Goal: Information Seeking & Learning: Learn about a topic

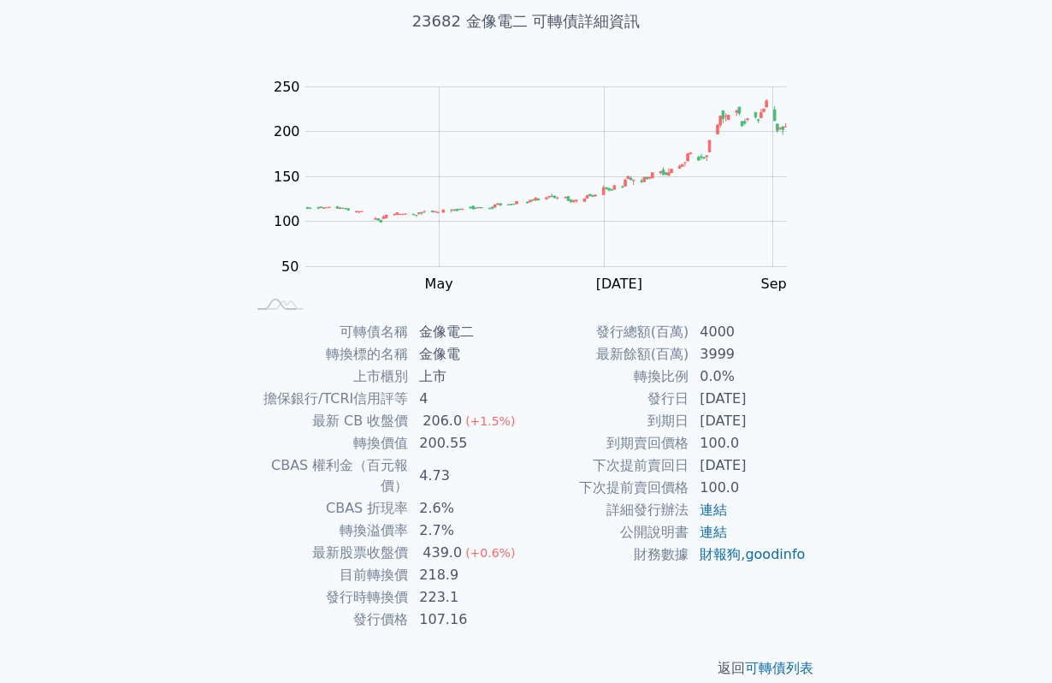
scroll to position [109, 0]
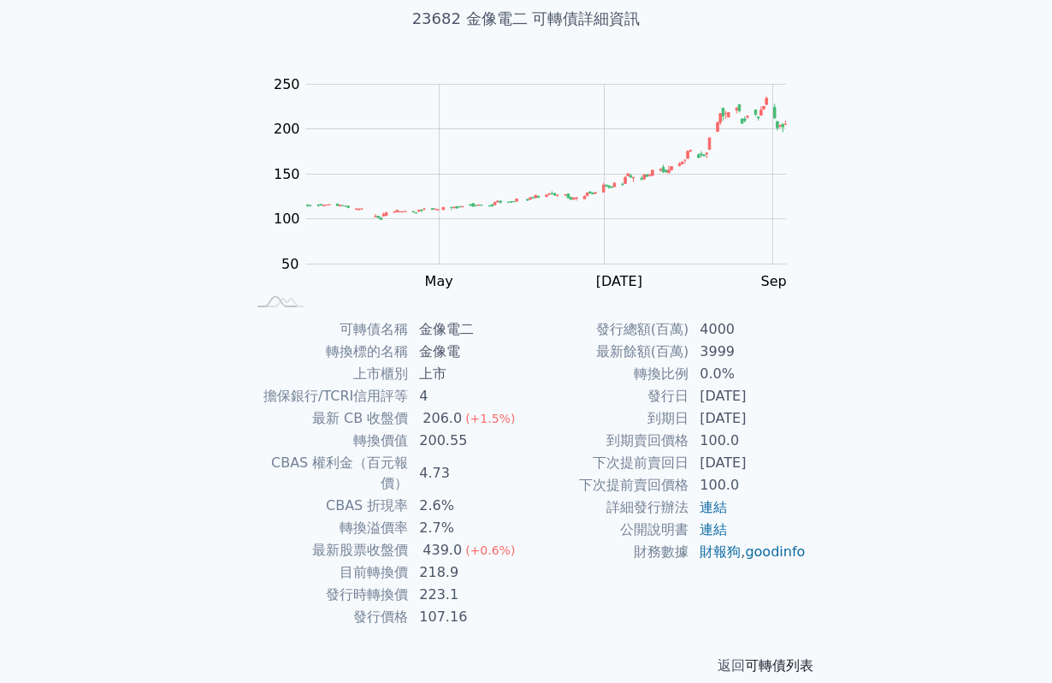
click at [801, 657] on link "可轉債列表" at bounding box center [779, 665] width 68 height 16
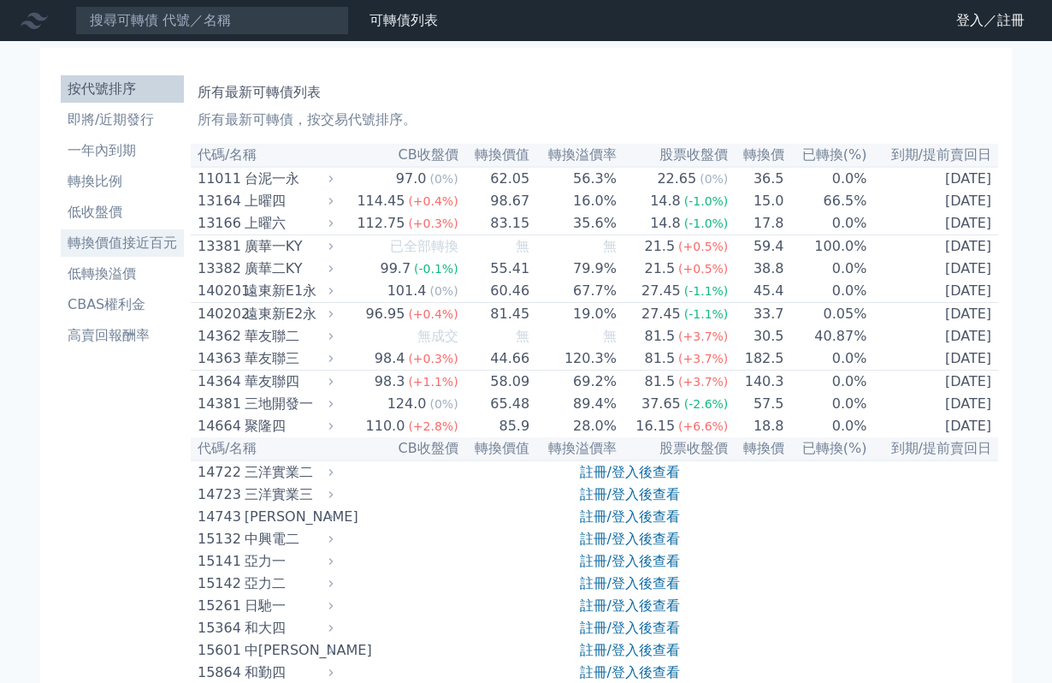
click at [103, 242] on li "轉換價值接近百元" at bounding box center [122, 243] width 123 height 21
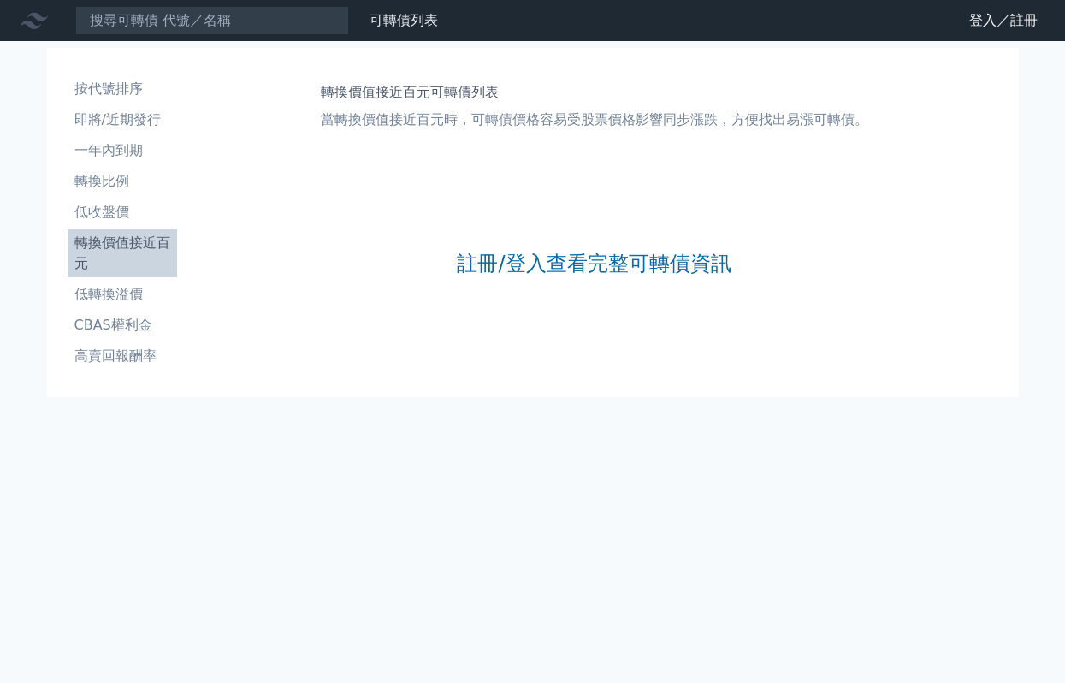
click at [35, 23] on icon at bounding box center [34, 20] width 27 height 27
click at [121, 116] on li "即將/近期發行" at bounding box center [122, 119] width 109 height 21
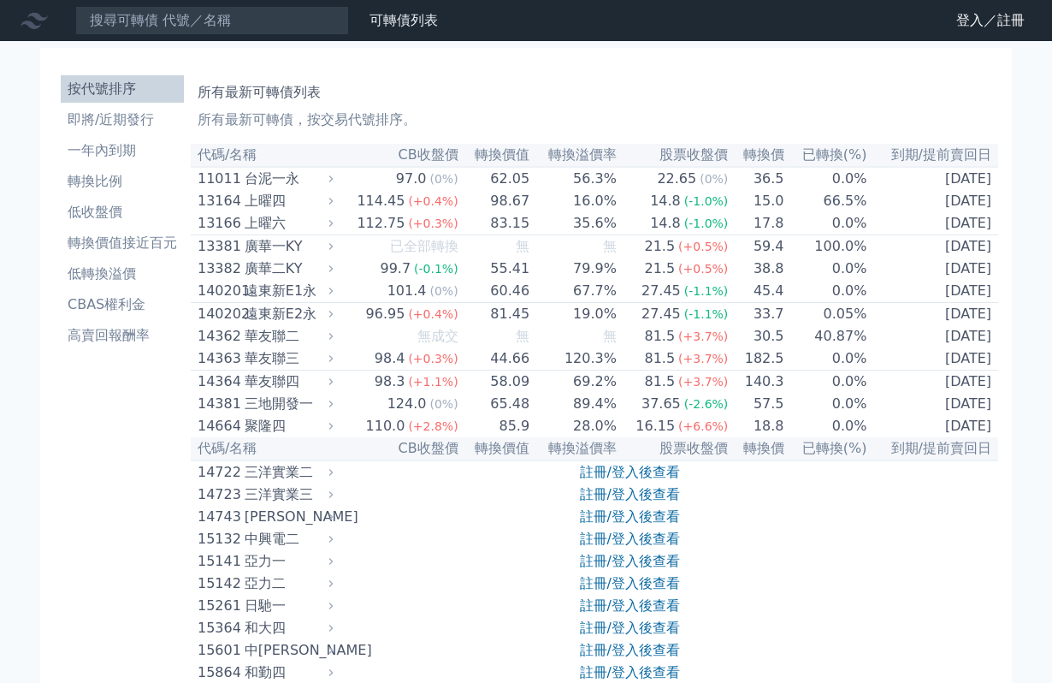
drag, startPoint x: 138, startPoint y: 260, endPoint x: 107, endPoint y: 88, distance: 174.6
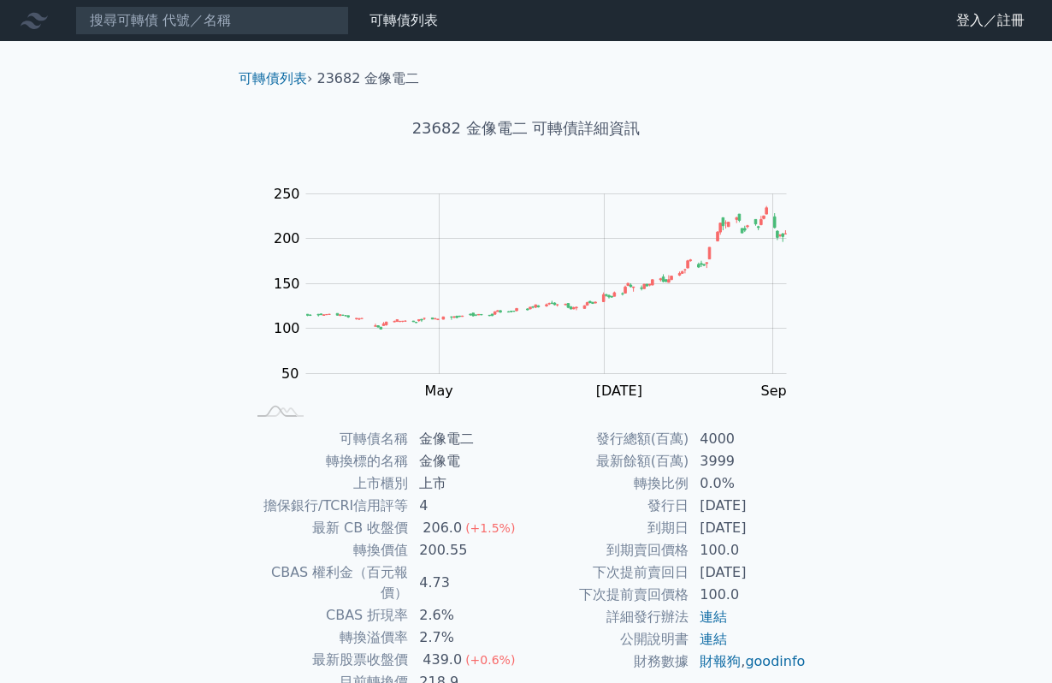
scroll to position [109, 0]
